Goal: Information Seeking & Learning: Check status

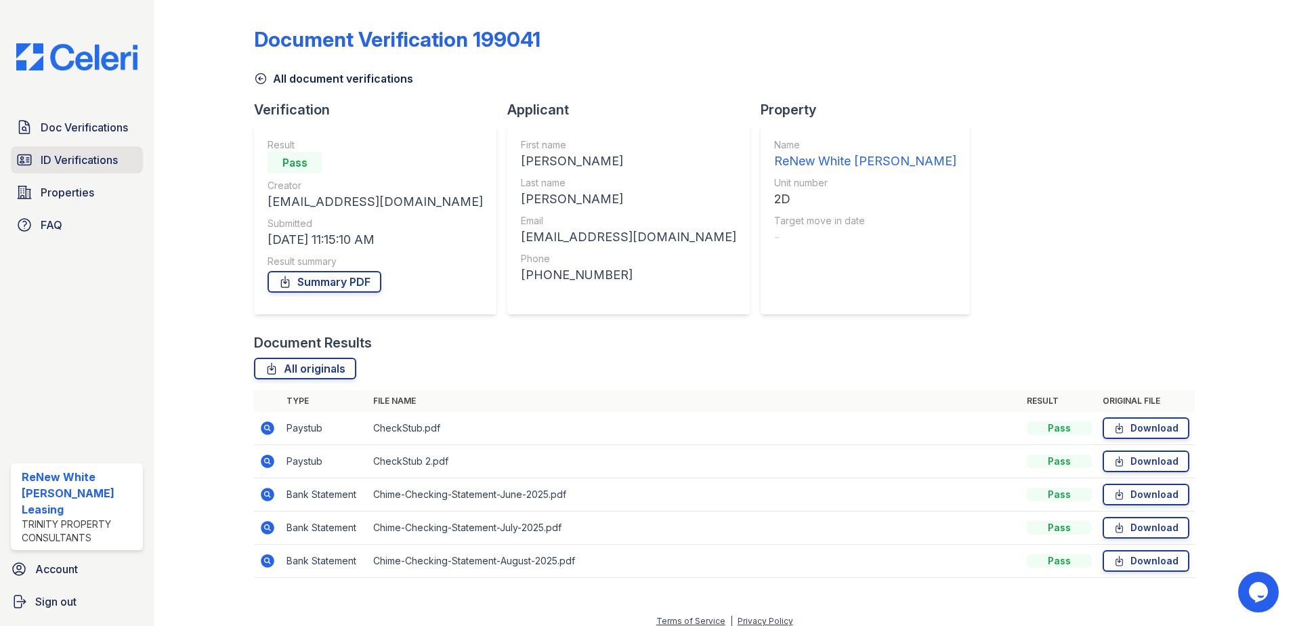
drag, startPoint x: 0, startPoint y: 0, endPoint x: 71, endPoint y: 166, distance: 180.6
click at [71, 166] on span "ID Verifications" at bounding box center [79, 160] width 77 height 16
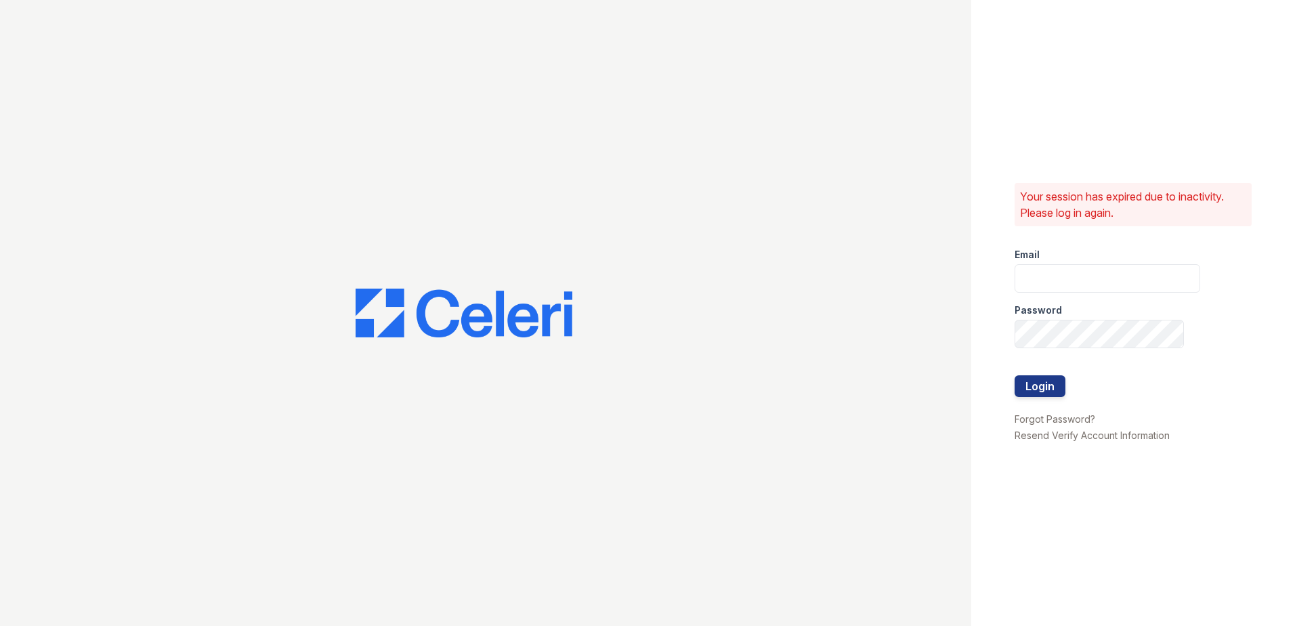
type input "renewwhitemarsh@trinity-pm.com"
click at [1037, 385] on button "Login" at bounding box center [1040, 386] width 51 height 22
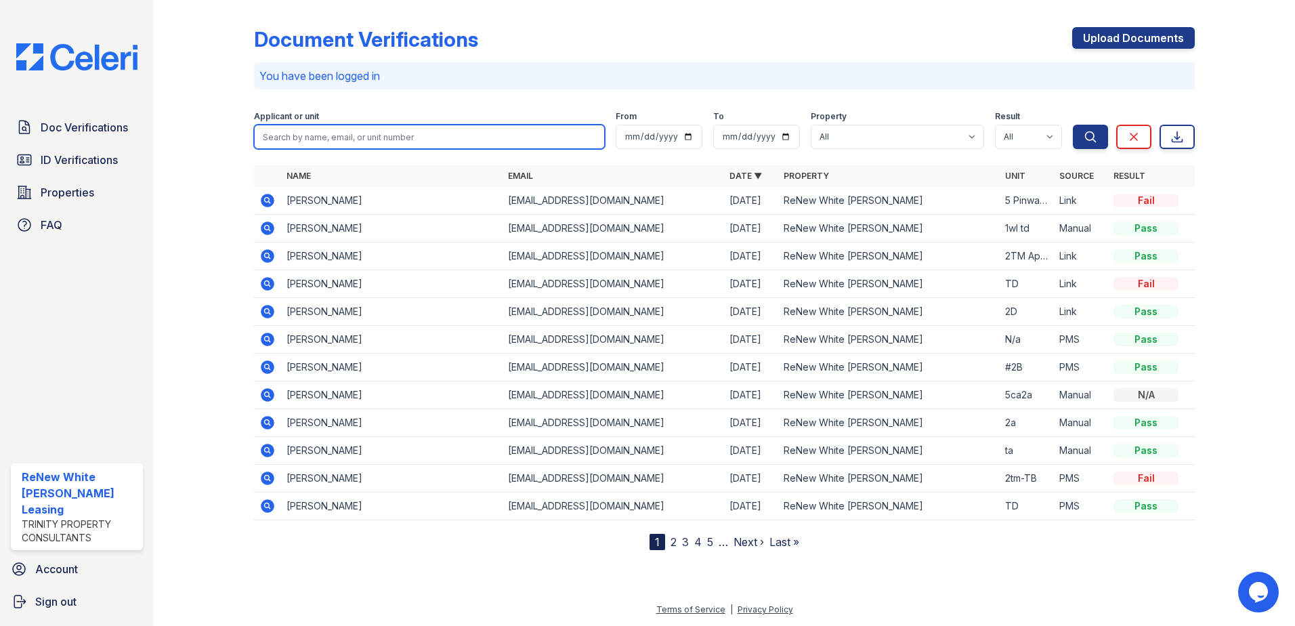
click at [319, 131] on input "search" at bounding box center [429, 137] width 351 height 24
type input "deshawn"
click at [1073, 125] on button "Search" at bounding box center [1090, 137] width 35 height 24
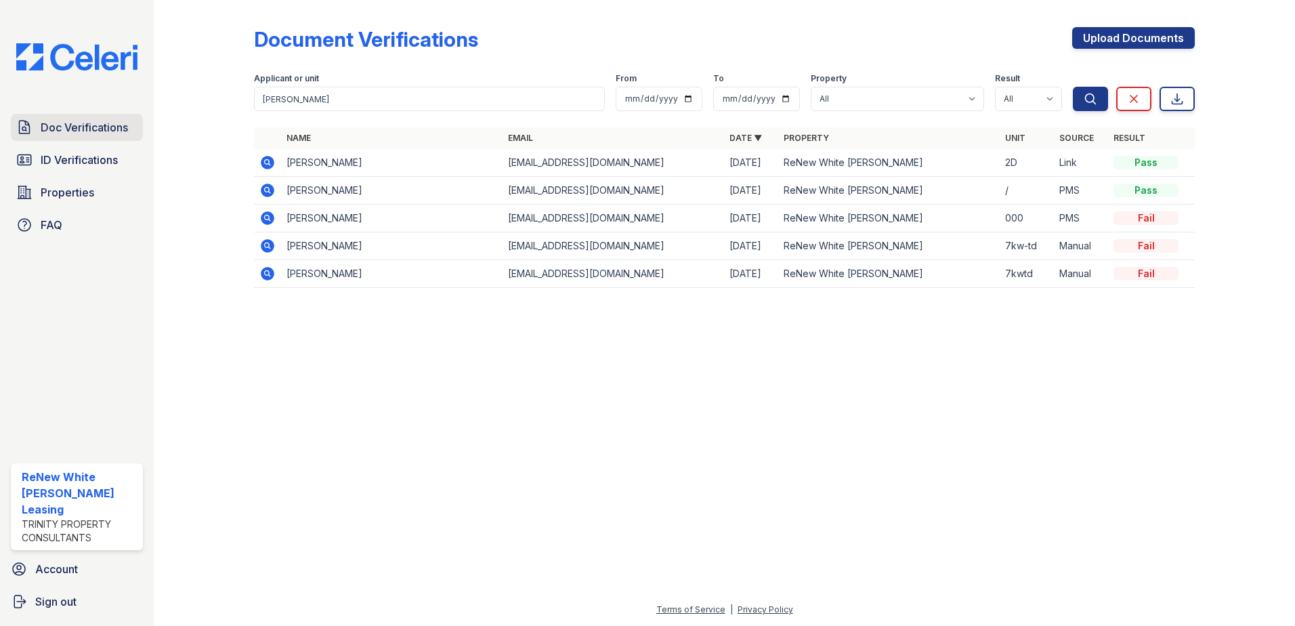
click at [110, 136] on link "Doc Verifications" at bounding box center [77, 127] width 132 height 27
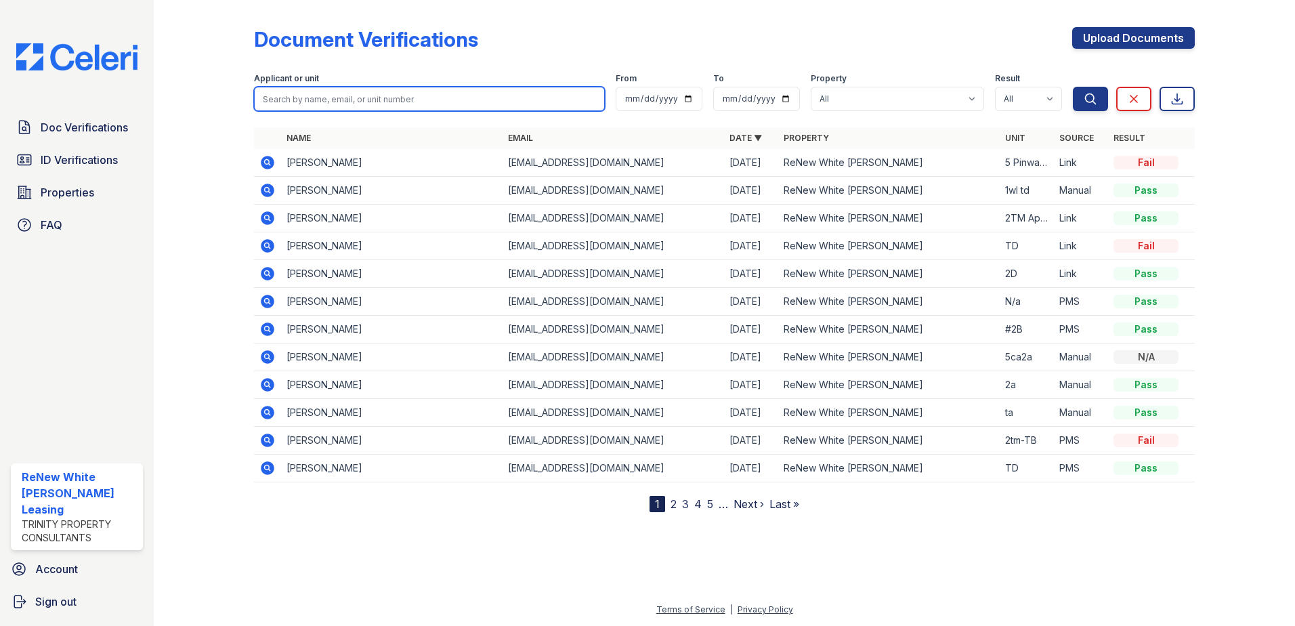
click at [507, 100] on input "search" at bounding box center [429, 99] width 351 height 24
type input "holly"
click at [1073, 87] on button "Search" at bounding box center [1090, 99] width 35 height 24
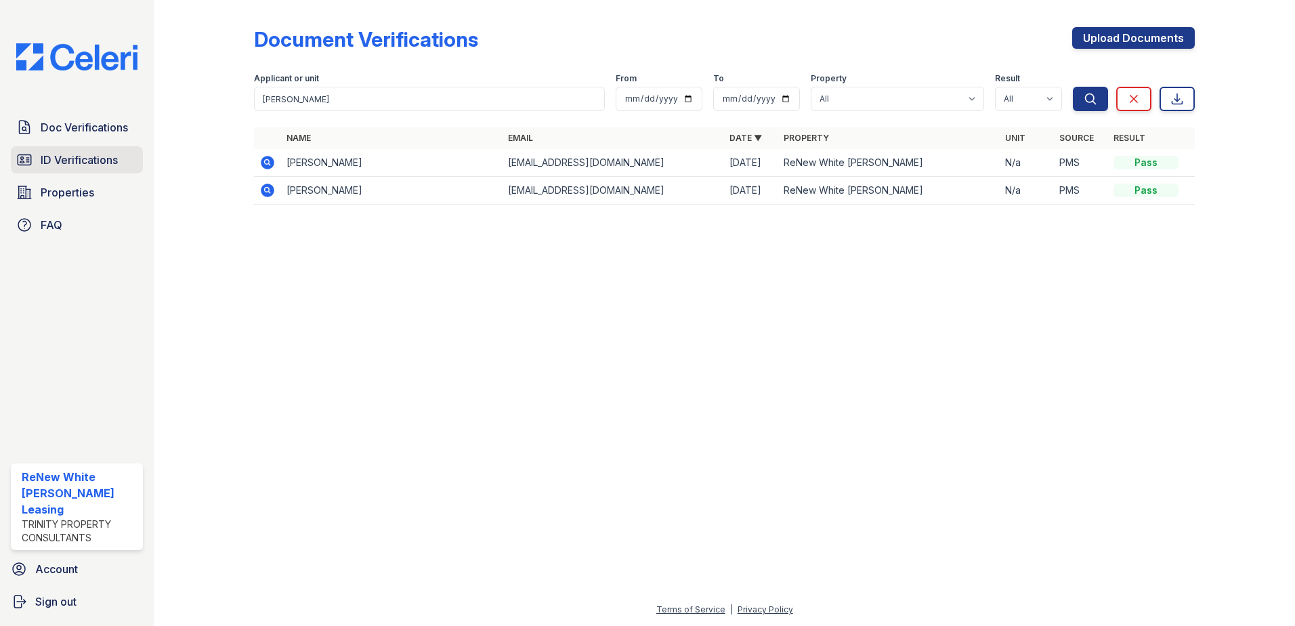
click at [96, 168] on span "ID Verifications" at bounding box center [79, 160] width 77 height 16
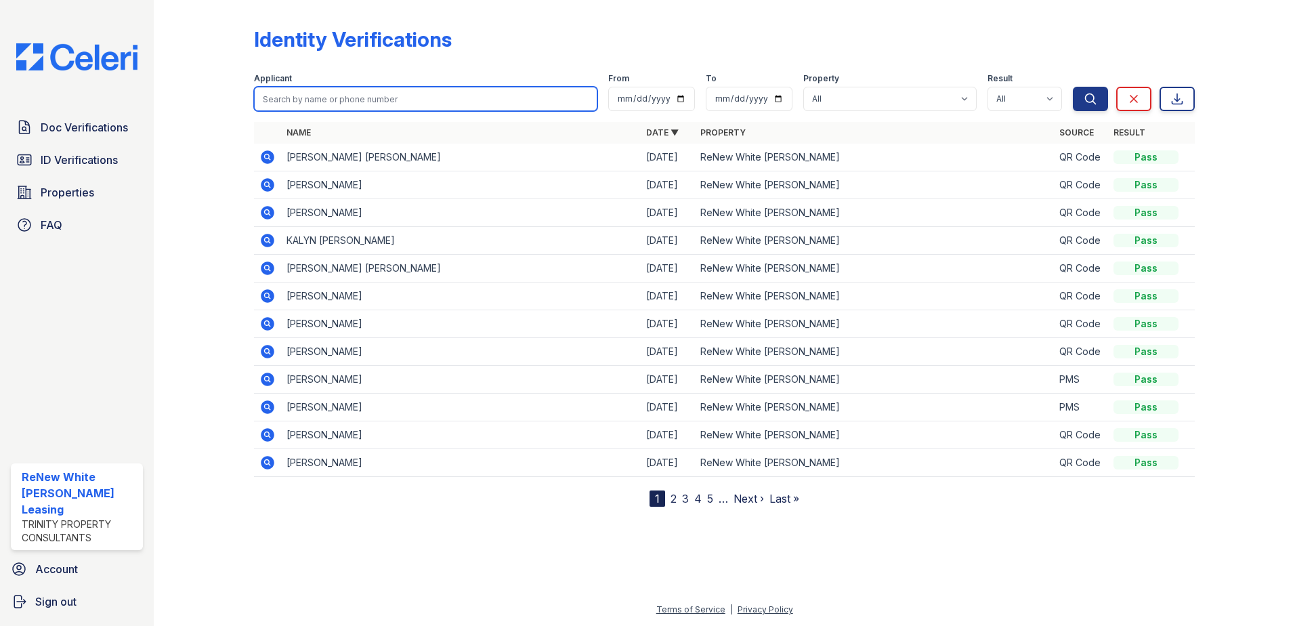
click at [388, 96] on input "search" at bounding box center [425, 99] width 343 height 24
type input "holly"
click at [1073, 87] on button "Search" at bounding box center [1090, 99] width 35 height 24
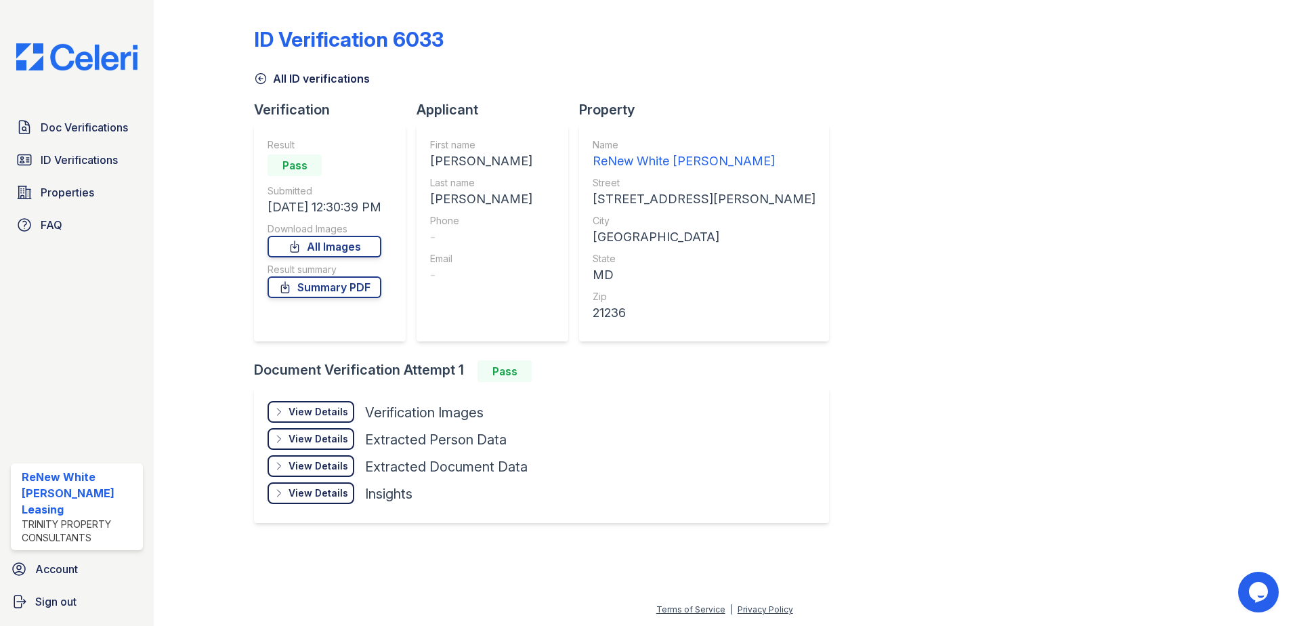
click at [120, 144] on div "Doc Verifications ID Verifications Properties FAQ" at bounding box center [76, 176] width 143 height 125
click at [114, 120] on span "Doc Verifications" at bounding box center [84, 127] width 87 height 16
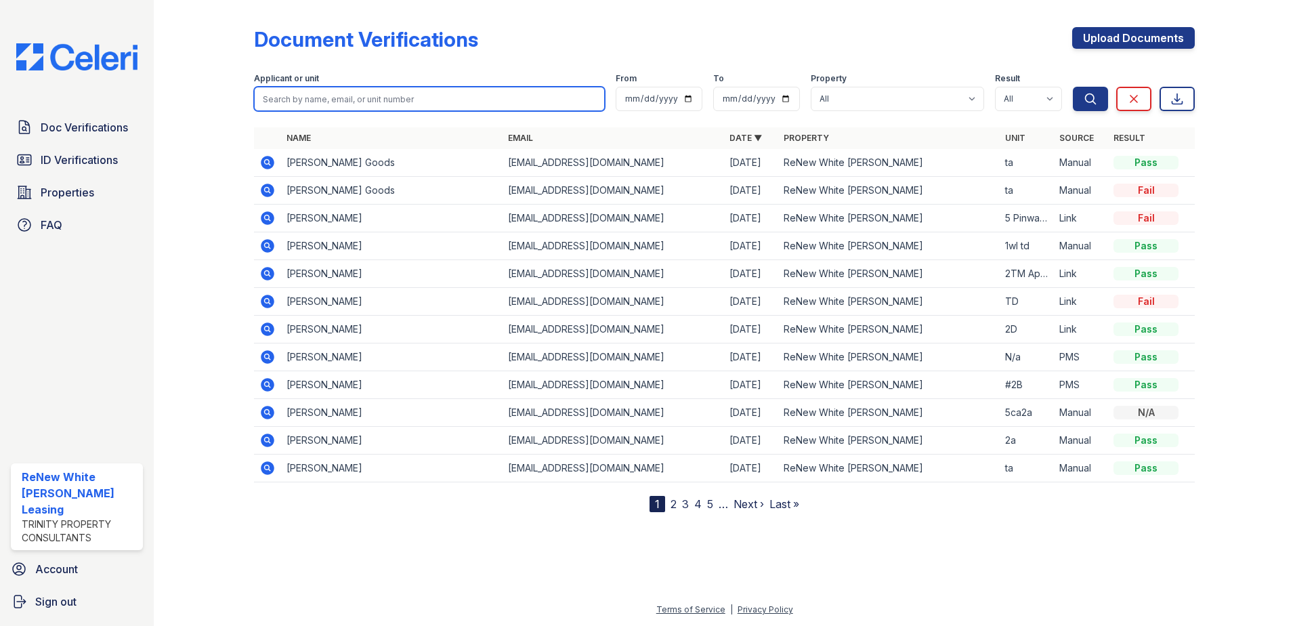
click at [293, 93] on input "search" at bounding box center [429, 99] width 351 height 24
type input "tyanna"
click at [1073, 87] on button "Search" at bounding box center [1090, 99] width 35 height 24
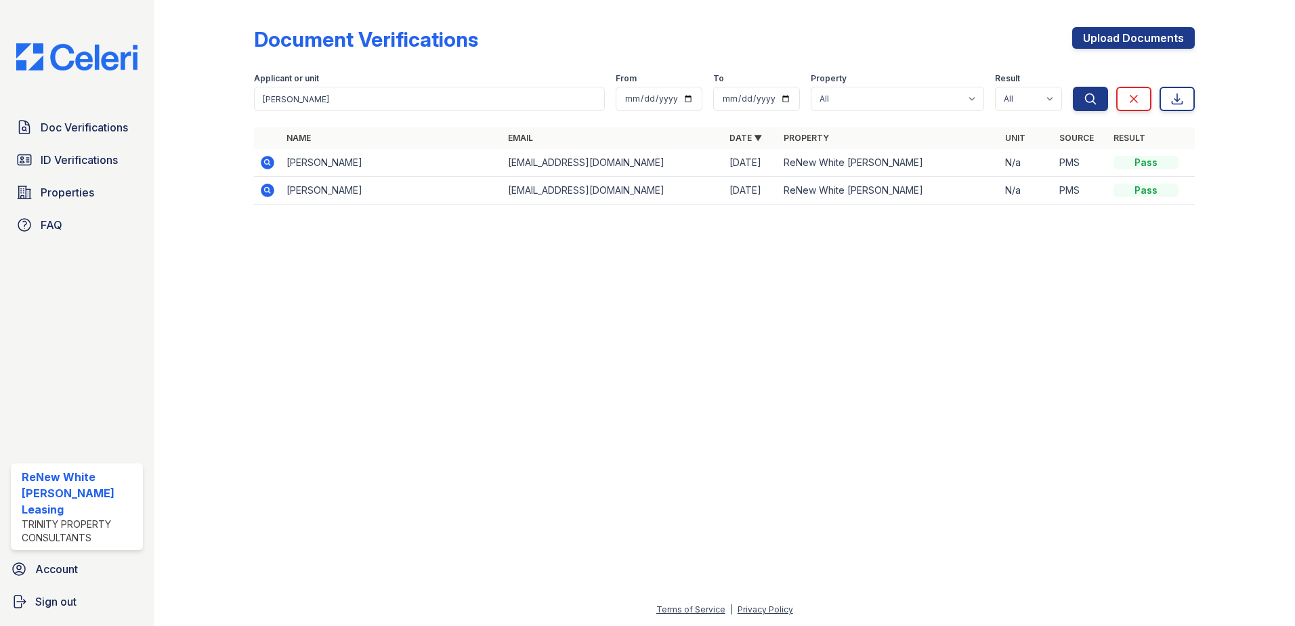
click at [263, 161] on icon at bounding box center [268, 163] width 14 height 14
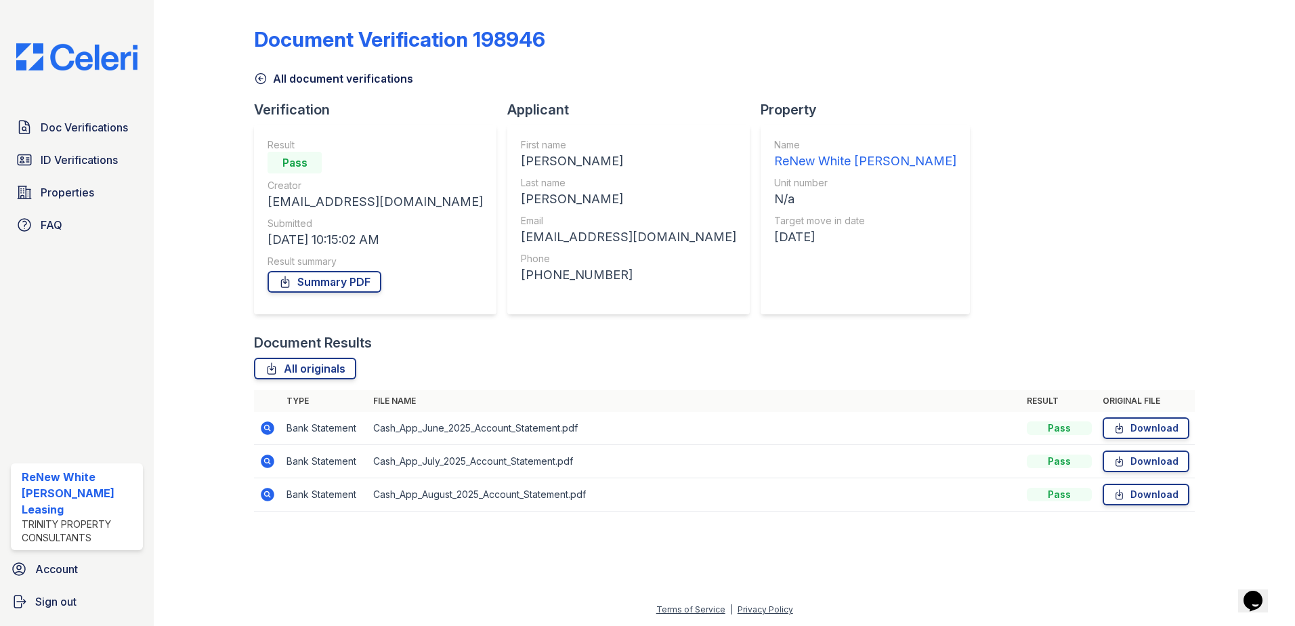
click at [266, 427] on icon at bounding box center [266, 426] width 3 height 3
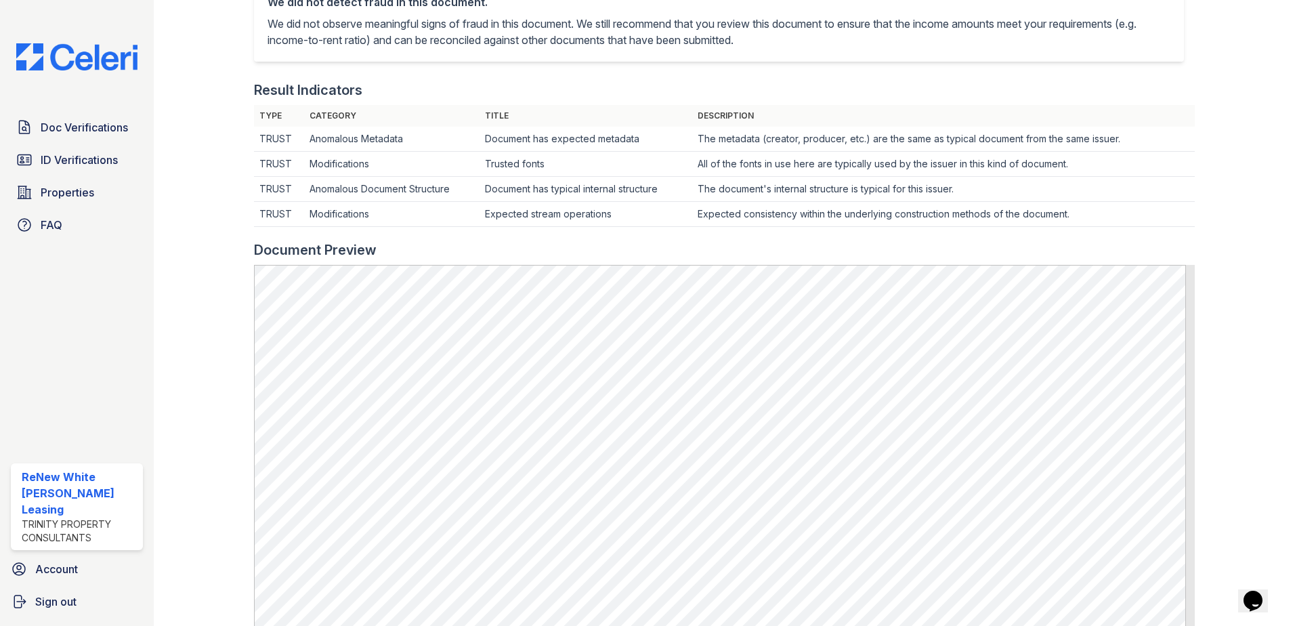
scroll to position [339, 0]
click at [105, 124] on span "Doc Verifications" at bounding box center [84, 127] width 87 height 16
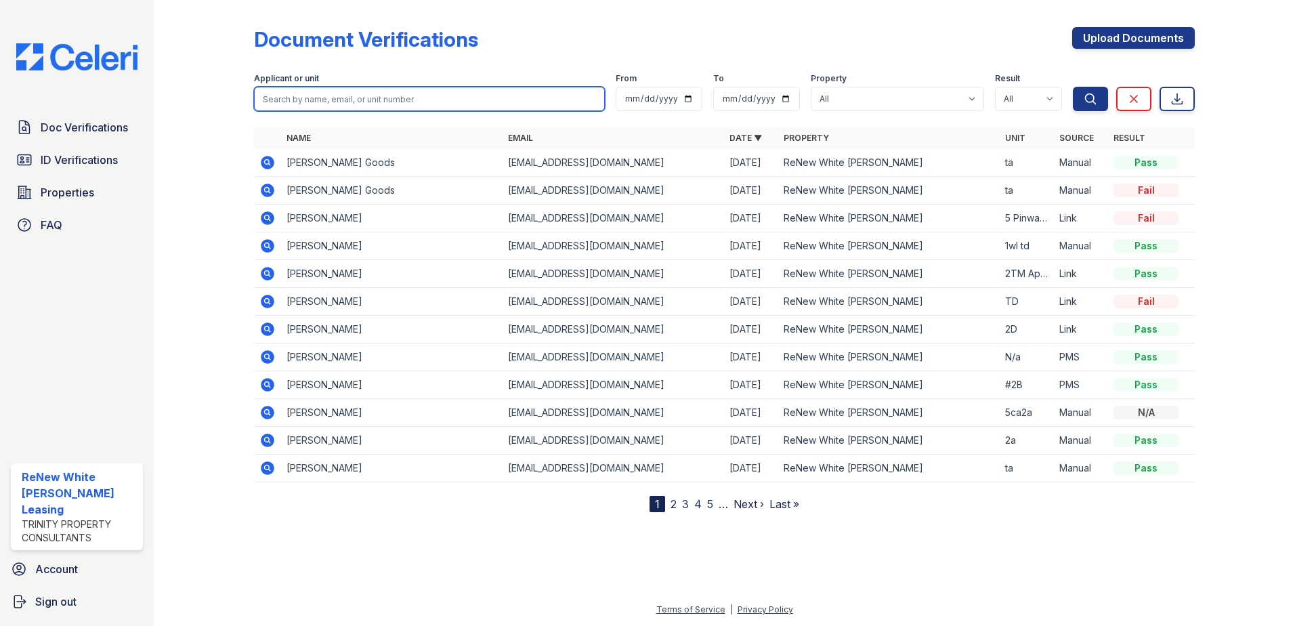
click at [350, 107] on input "search" at bounding box center [429, 99] width 351 height 24
type input "[PERSON_NAME]"
click at [1073, 87] on button "Search" at bounding box center [1090, 99] width 35 height 24
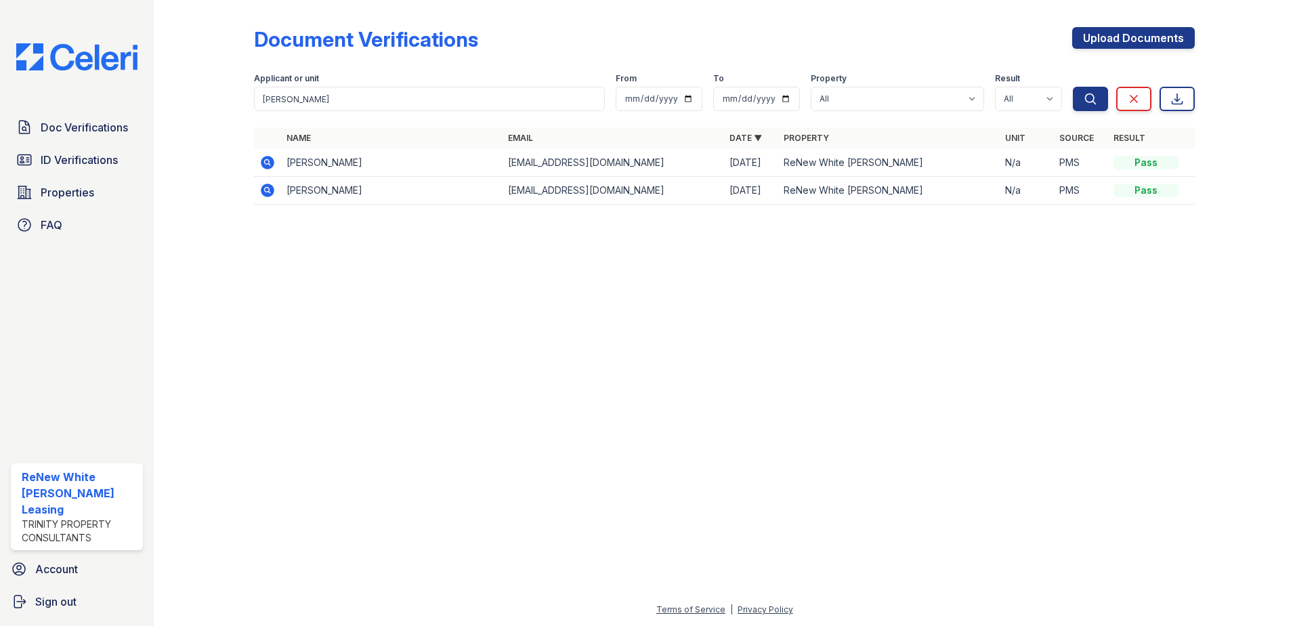
click at [271, 166] on icon at bounding box center [268, 163] width 14 height 14
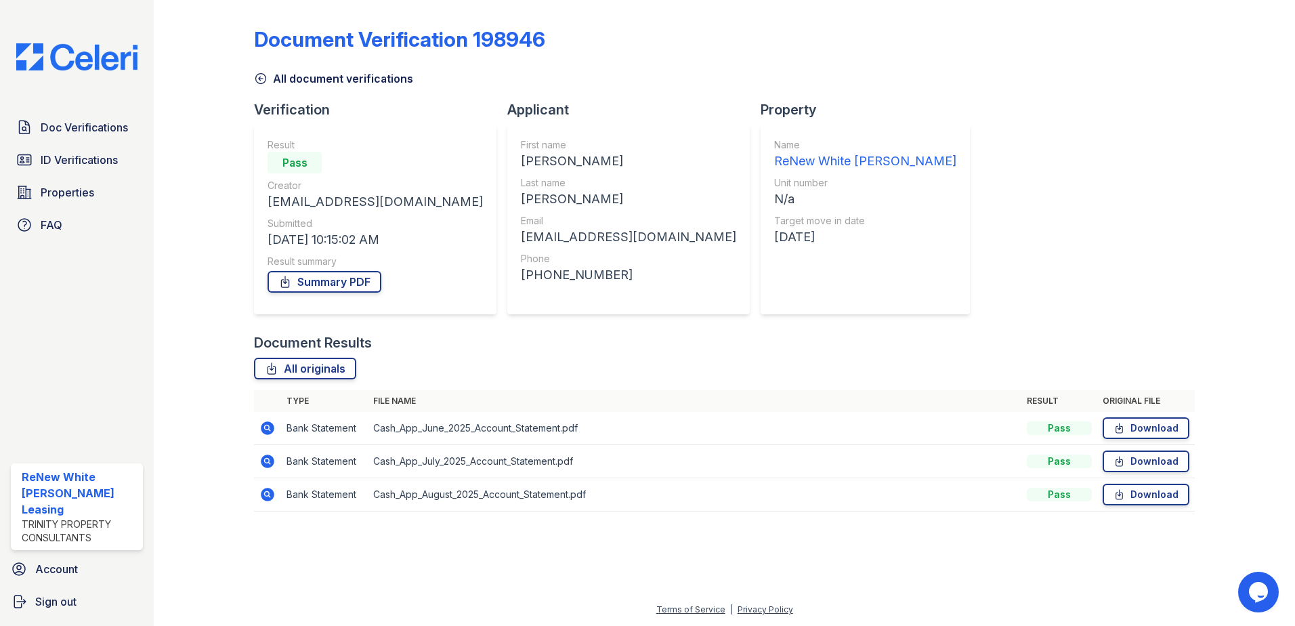
click at [270, 425] on icon at bounding box center [268, 428] width 14 height 14
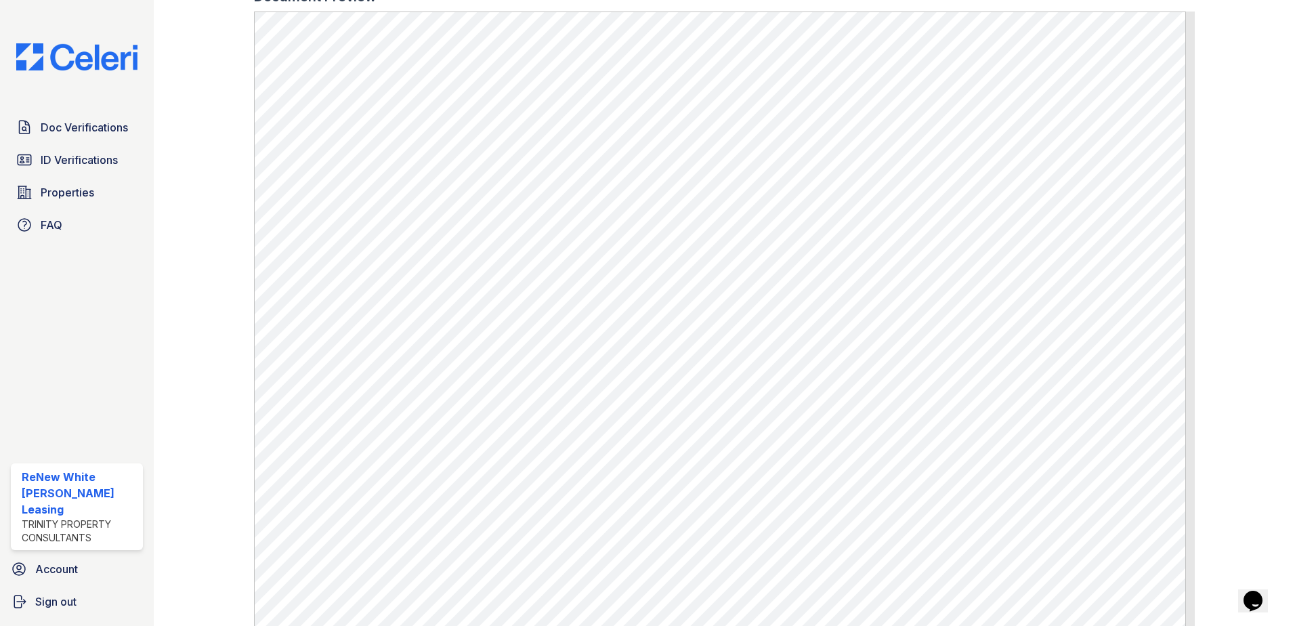
scroll to position [610, 0]
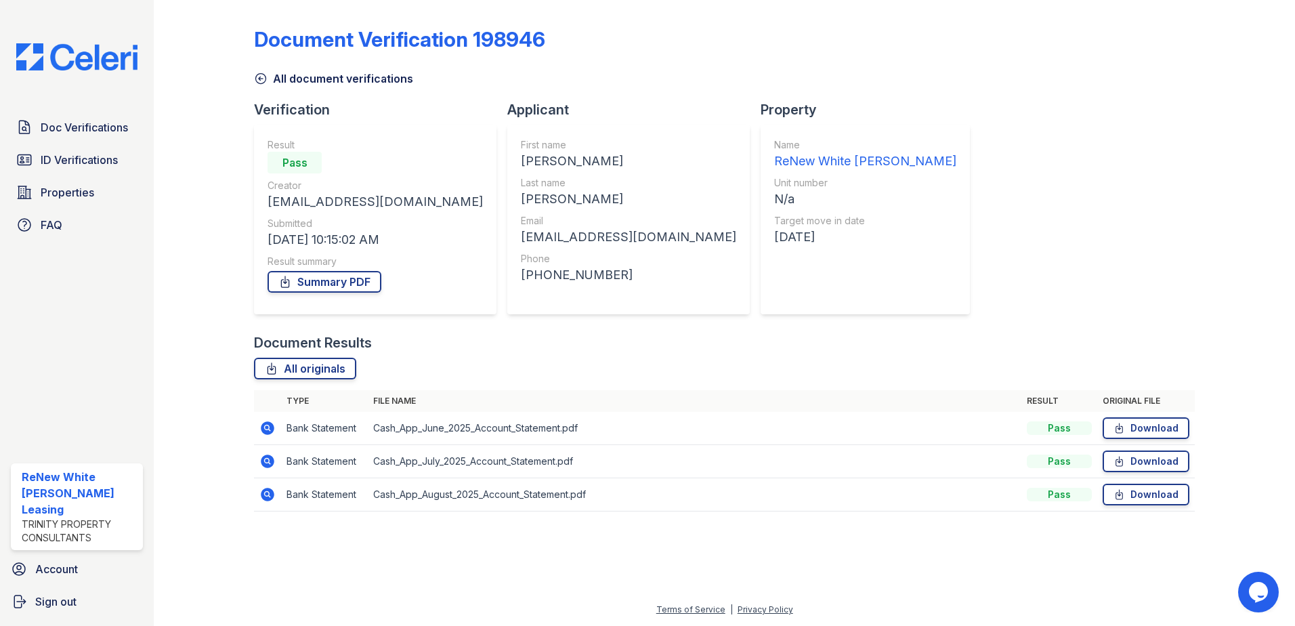
click at [268, 499] on icon at bounding box center [268, 495] width 14 height 14
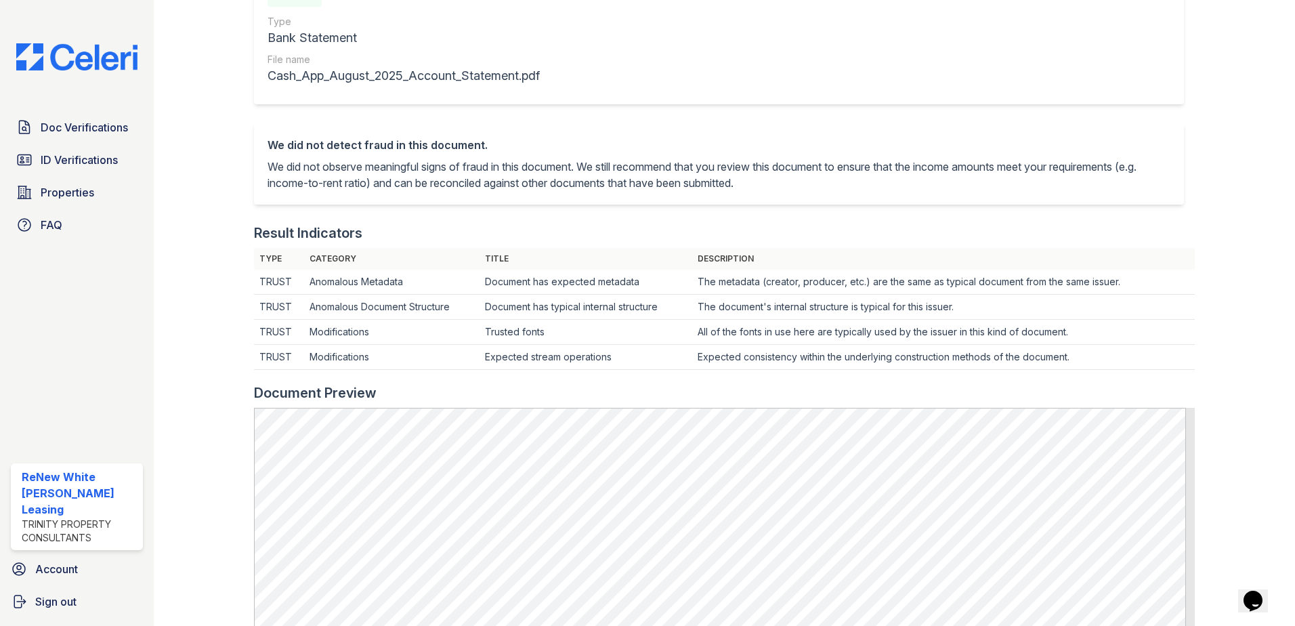
scroll to position [203, 0]
